Goal: Transaction & Acquisition: Purchase product/service

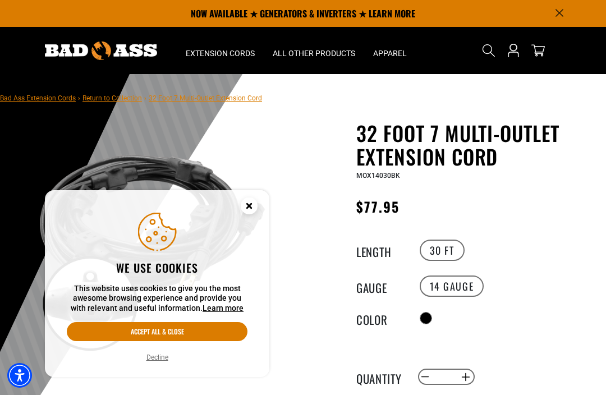
click at [433, 251] on label "30 FT" at bounding box center [442, 250] width 45 height 21
click at [438, 248] on label "30 FT" at bounding box center [442, 250] width 45 height 21
click at [447, 286] on label "14 Gauge" at bounding box center [452, 286] width 65 height 21
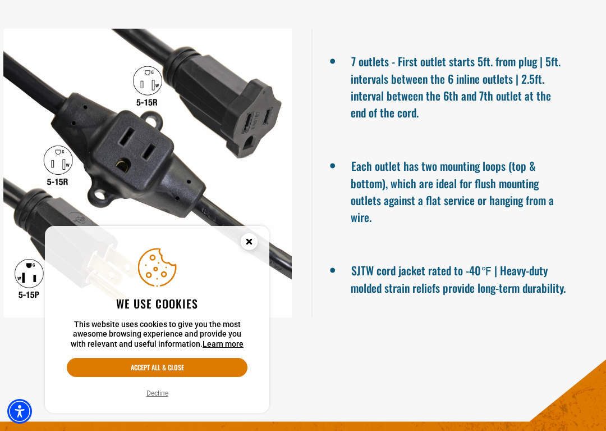
scroll to position [766, 0]
click at [247, 243] on circle "Close this option" at bounding box center [249, 241] width 17 height 17
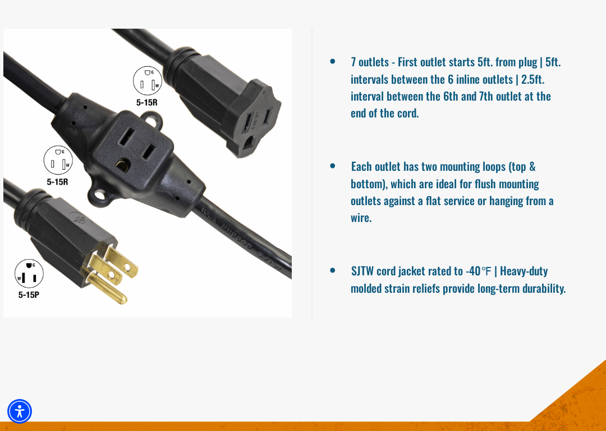
click at [153, 190] on div at bounding box center [147, 173] width 295 height 289
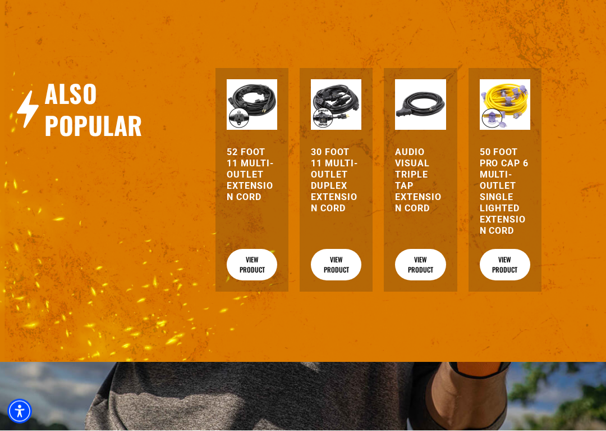
scroll to position [1192, 0]
click at [335, 280] on link "View Product" at bounding box center [336, 264] width 51 height 31
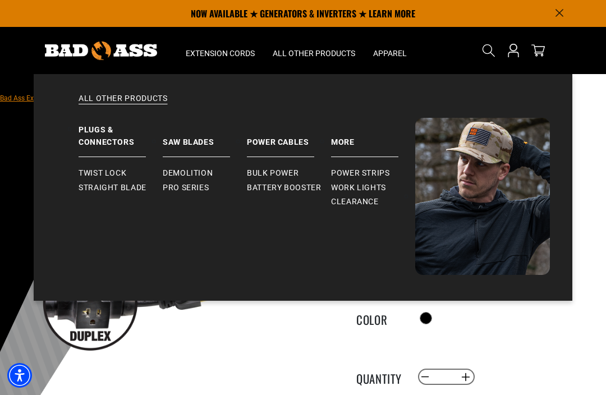
click at [91, 187] on span "Straight Blade" at bounding box center [113, 188] width 68 height 10
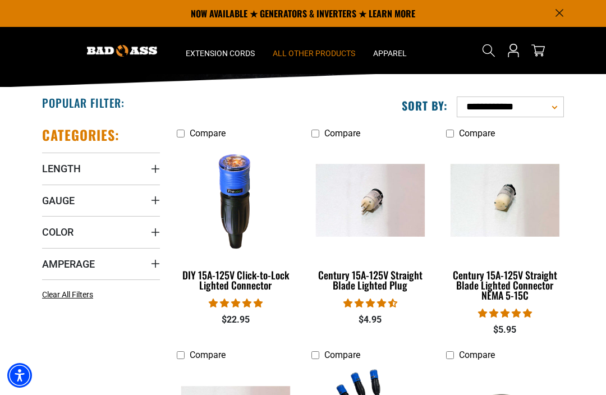
scroll to position [153, 0]
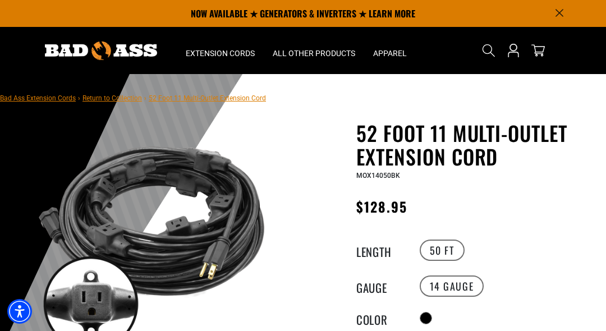
click at [207, 99] on span "52 Foot 11 Multi-Outlet Extension Cord" at bounding box center [207, 98] width 117 height 8
click at [121, 102] on link "Return to Collection" at bounding box center [113, 98] width 60 height 8
click at [101, 102] on link "Return to Collection" at bounding box center [113, 98] width 60 height 8
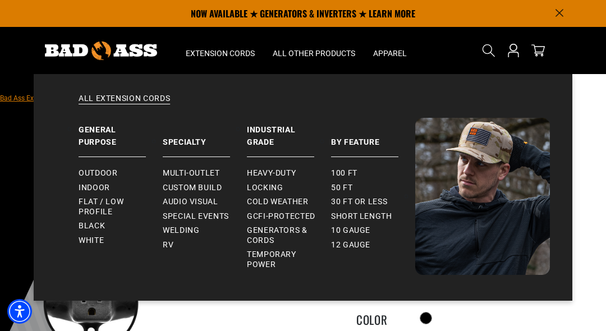
click at [85, 168] on span "Outdoor" at bounding box center [98, 173] width 39 height 10
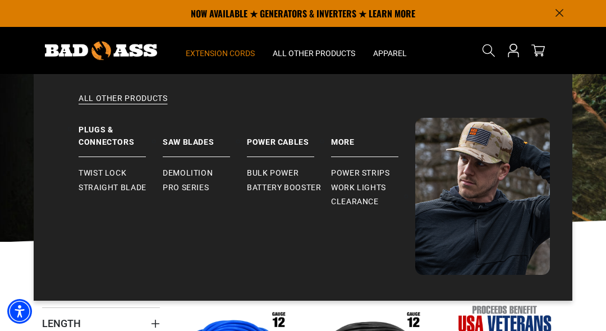
click at [265, 175] on span "Bulk Power" at bounding box center [273, 173] width 52 height 10
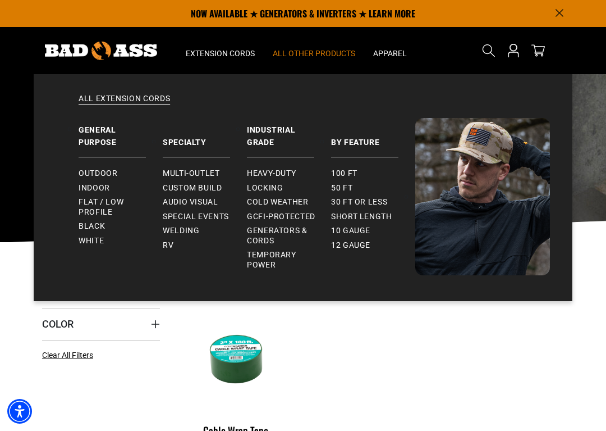
click at [199, 215] on span "Special Events" at bounding box center [196, 217] width 66 height 10
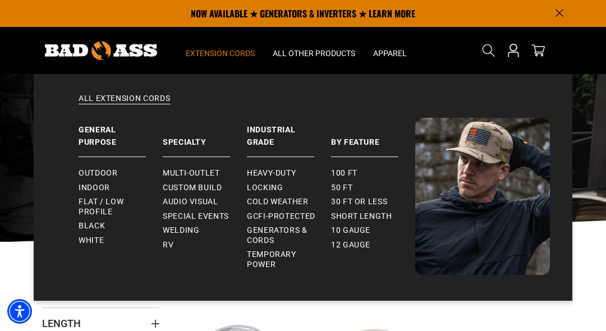
click at [263, 179] on link "Heavy-Duty" at bounding box center [289, 173] width 84 height 15
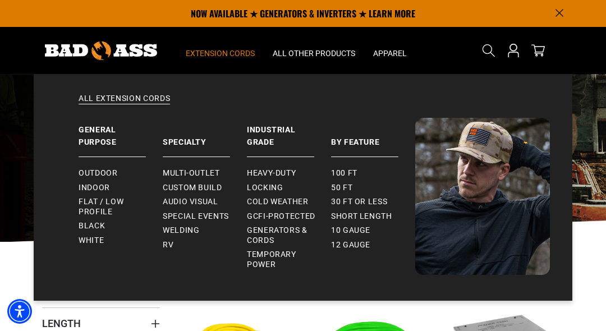
click at [188, 202] on span "Audio Visual" at bounding box center [191, 202] width 56 height 10
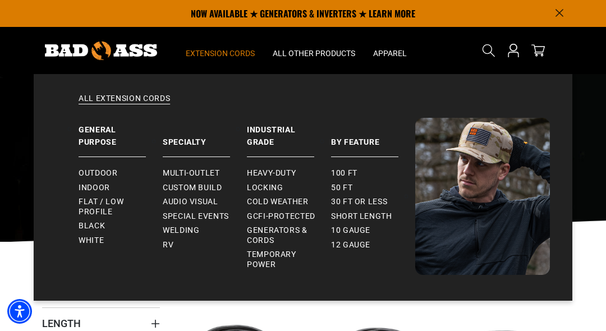
click at [188, 177] on span "Multi-Outlet" at bounding box center [191, 173] width 57 height 10
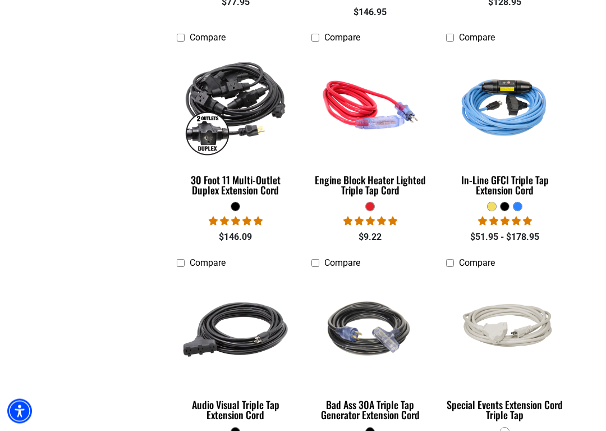
scroll to position [486, 0]
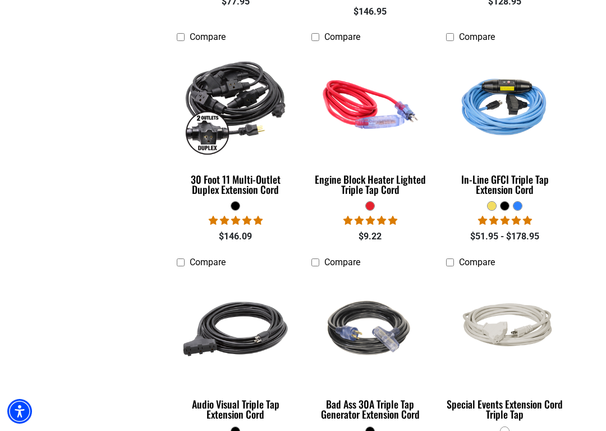
click at [236, 181] on div "30 Foot 11 Multi-Outlet Duplex Extension Cord" at bounding box center [236, 184] width 118 height 20
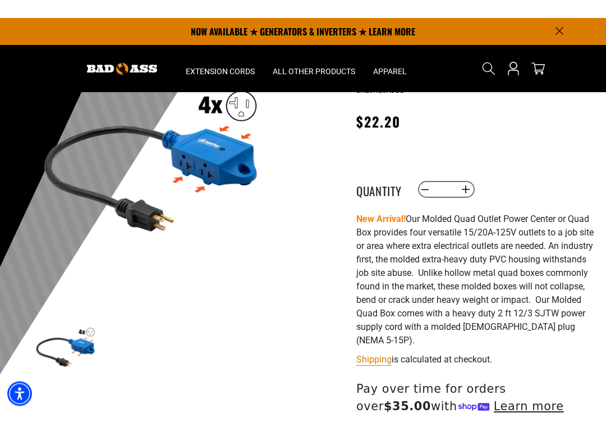
scroll to position [104, 0]
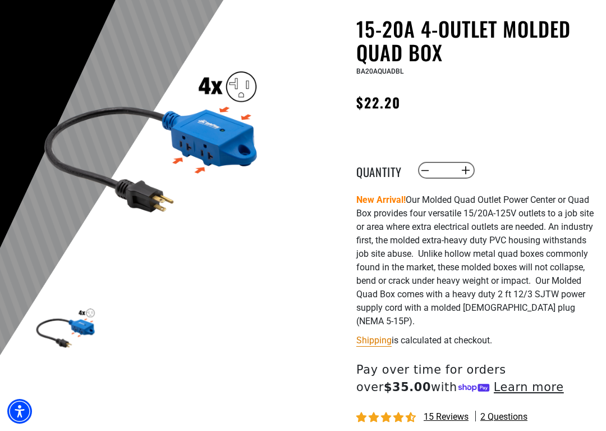
click at [470, 171] on button "Increase quantity for 15-20A 4-Outlet Molded Quad Box" at bounding box center [466, 170] width 17 height 19
click at [470, 172] on button "Increase quantity for 15-20A 4-Outlet Molded Quad Box" at bounding box center [466, 170] width 17 height 19
click at [472, 172] on button "Increase quantity for 15-20A 4-Outlet Molded Quad Box" at bounding box center [466, 170] width 17 height 19
type input "*"
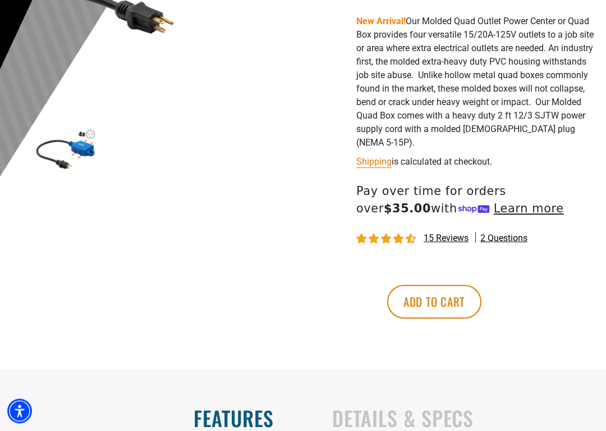
scroll to position [283, 0]
click at [482, 290] on button "Add to cart" at bounding box center [434, 302] width 94 height 34
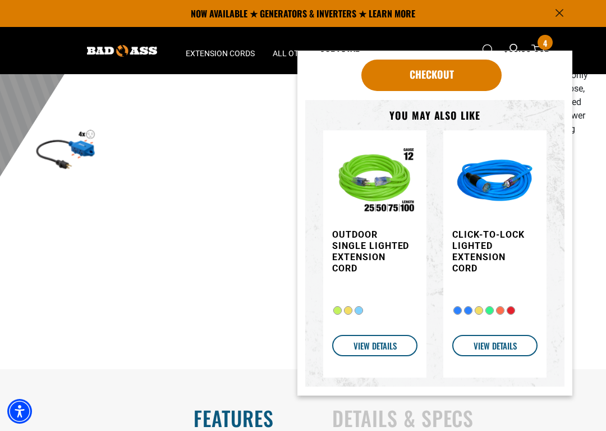
scroll to position [181, 0]
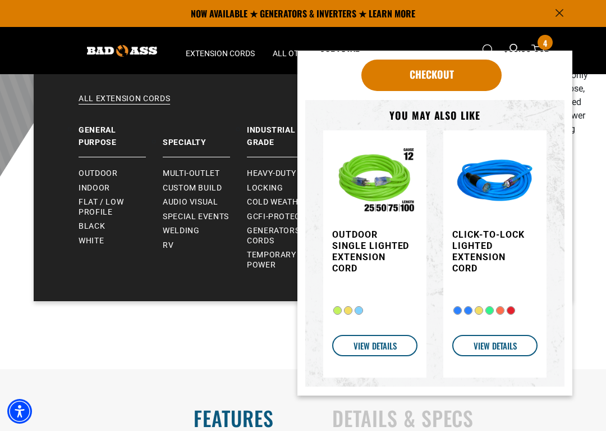
click at [180, 175] on span "Multi-Outlet" at bounding box center [191, 173] width 57 height 10
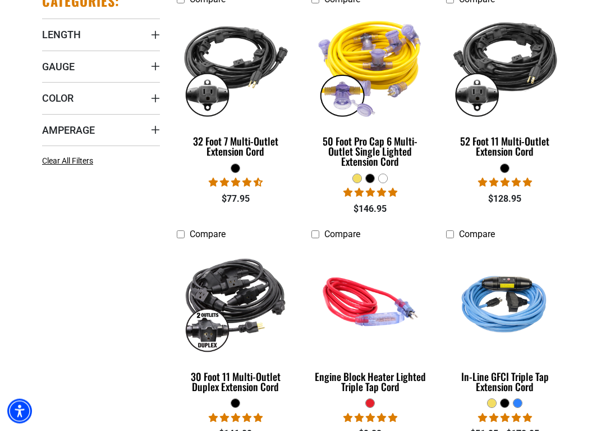
scroll to position [289, 0]
click at [223, 295] on img at bounding box center [235, 300] width 121 height 109
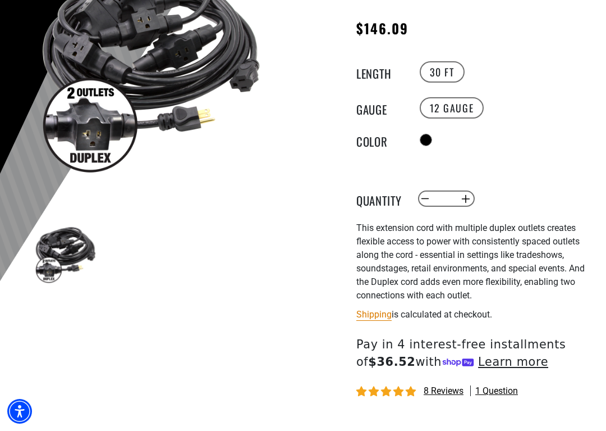
scroll to position [184, 0]
